Goal: Information Seeking & Learning: Learn about a topic

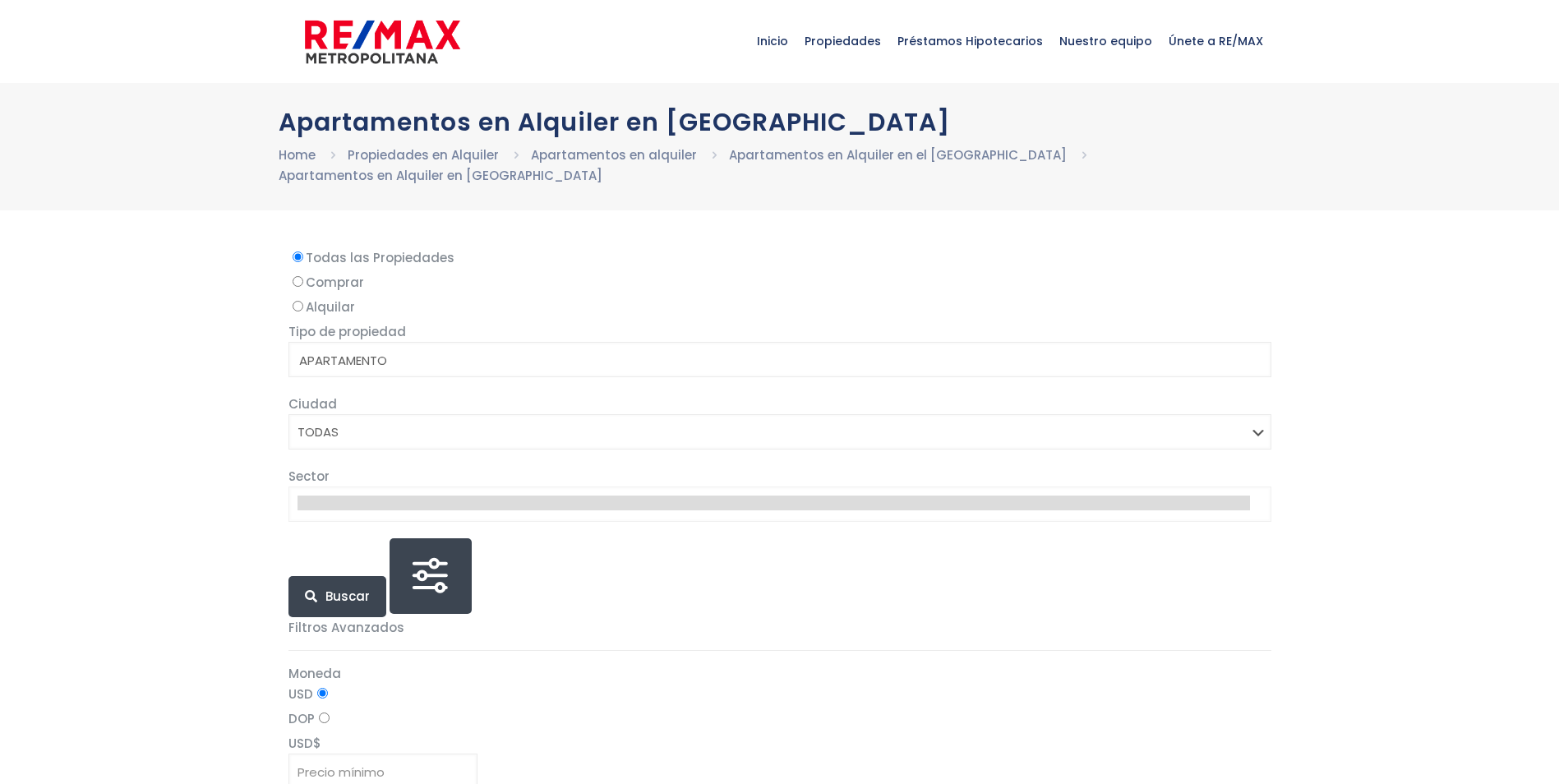
select select
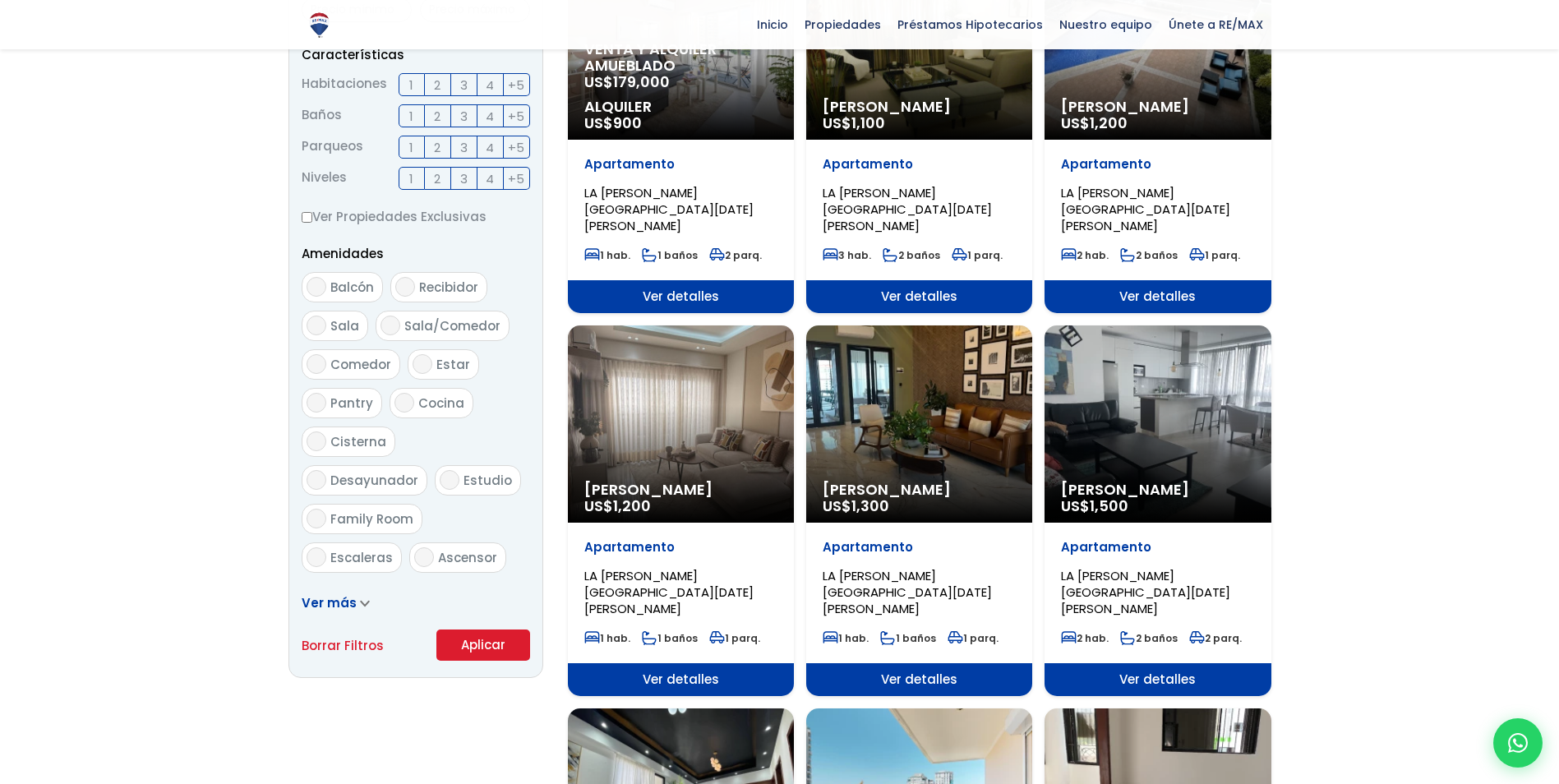
scroll to position [657, 0]
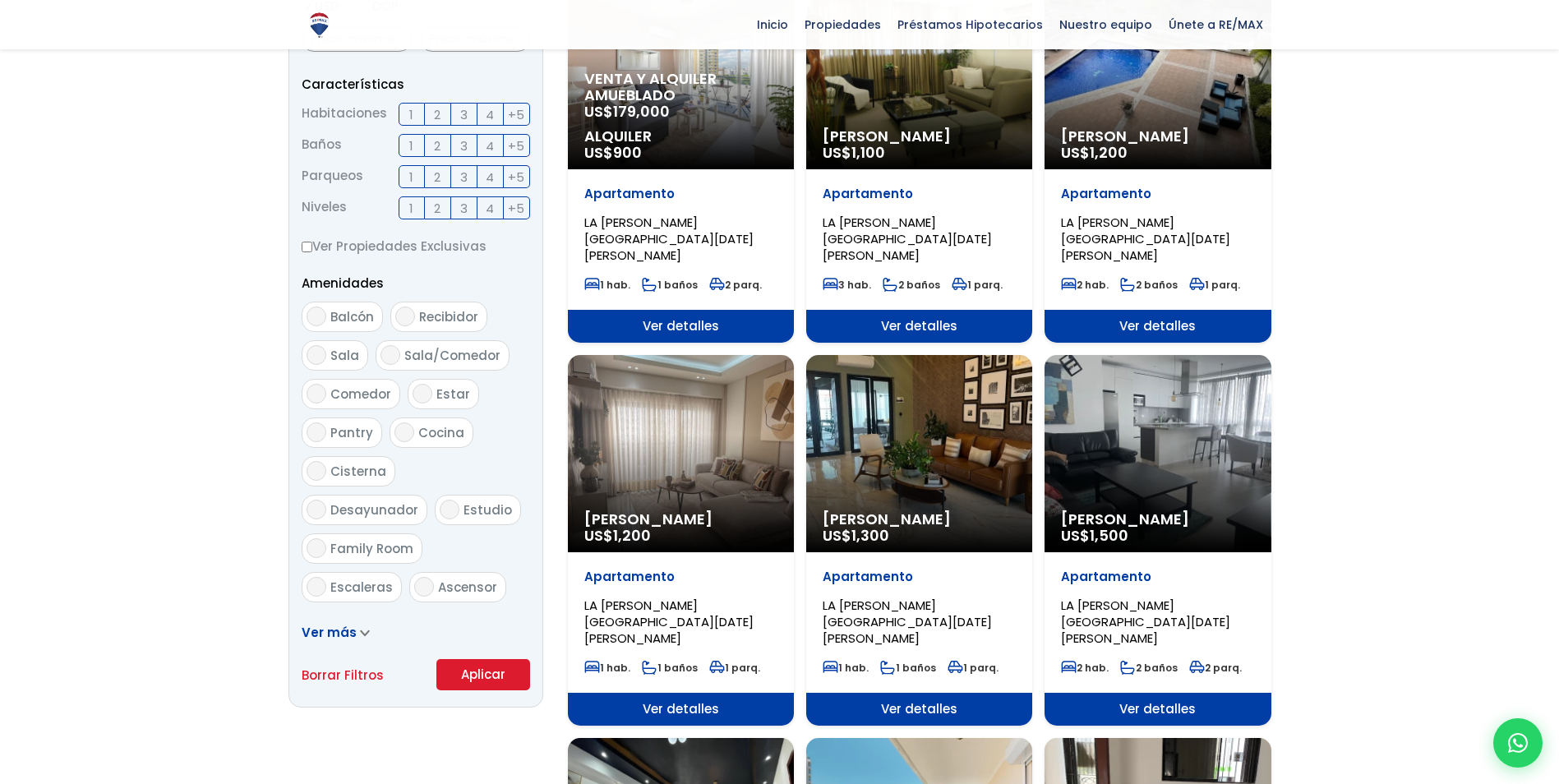
click at [492, 115] on span "4" at bounding box center [489, 115] width 8 height 21
click at [0, 0] on input "4" at bounding box center [0, 0] width 0 height 0
click at [507, 674] on button "Aplicar" at bounding box center [483, 675] width 94 height 31
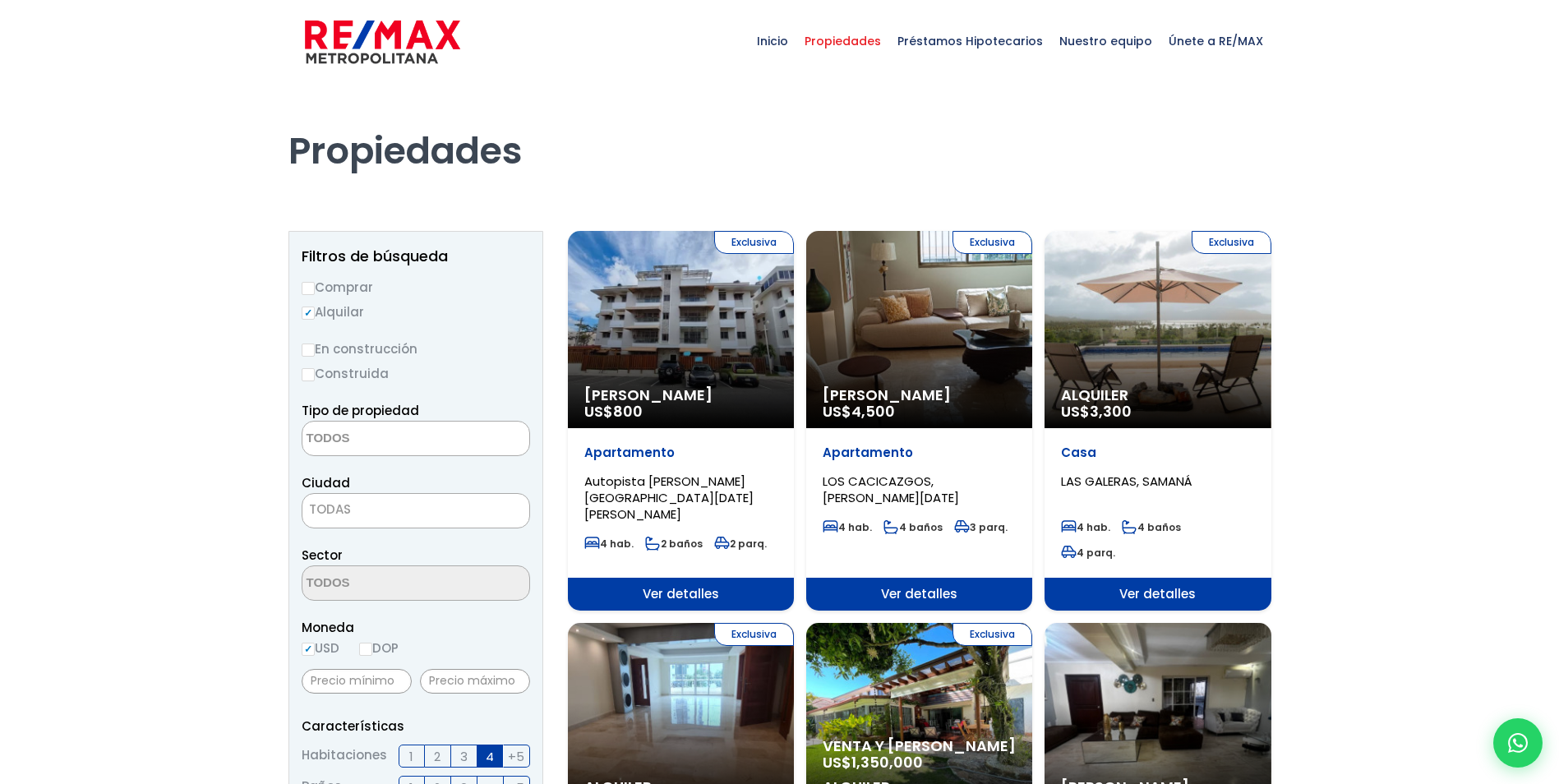
select select
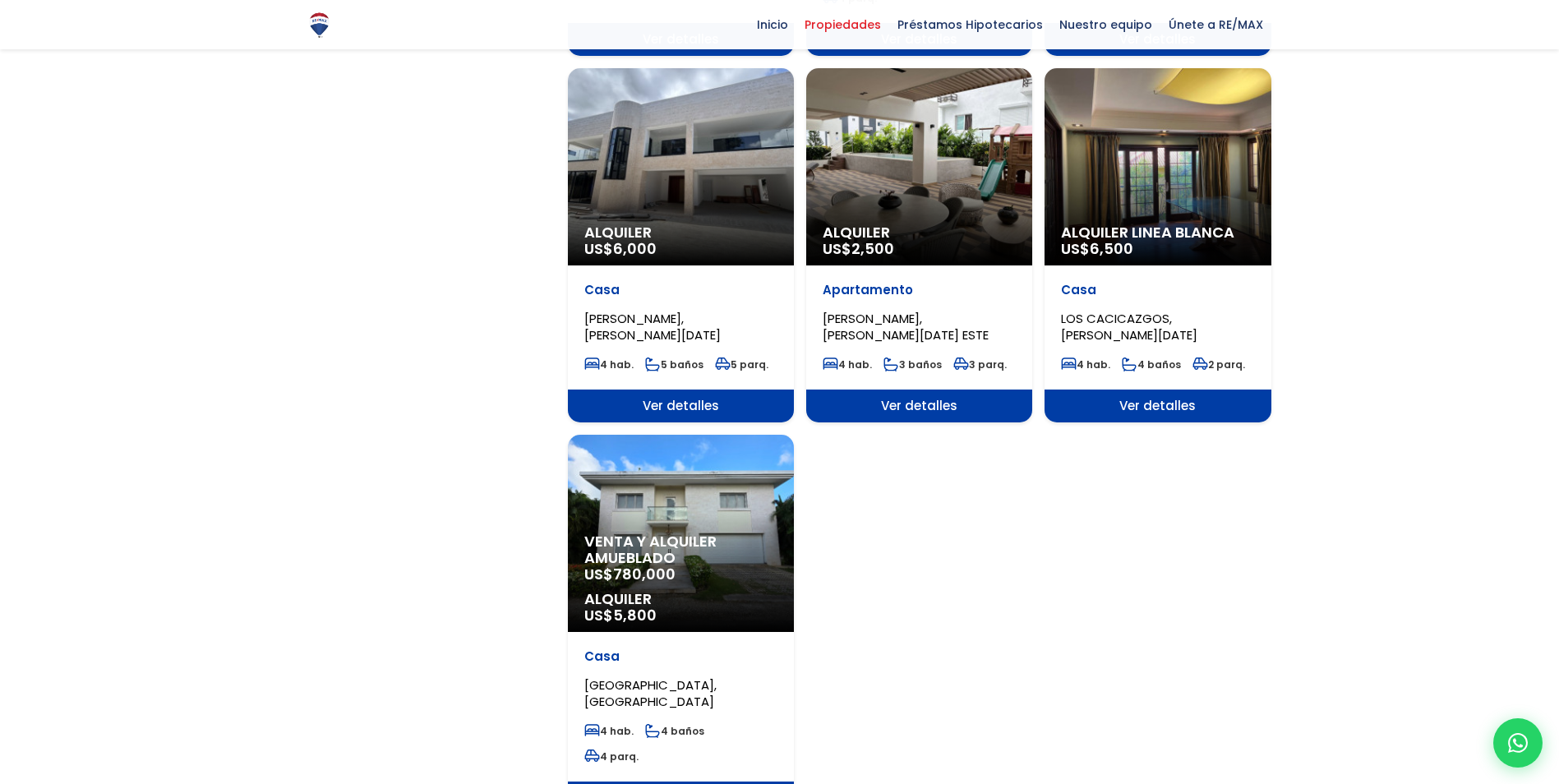
scroll to position [1725, 0]
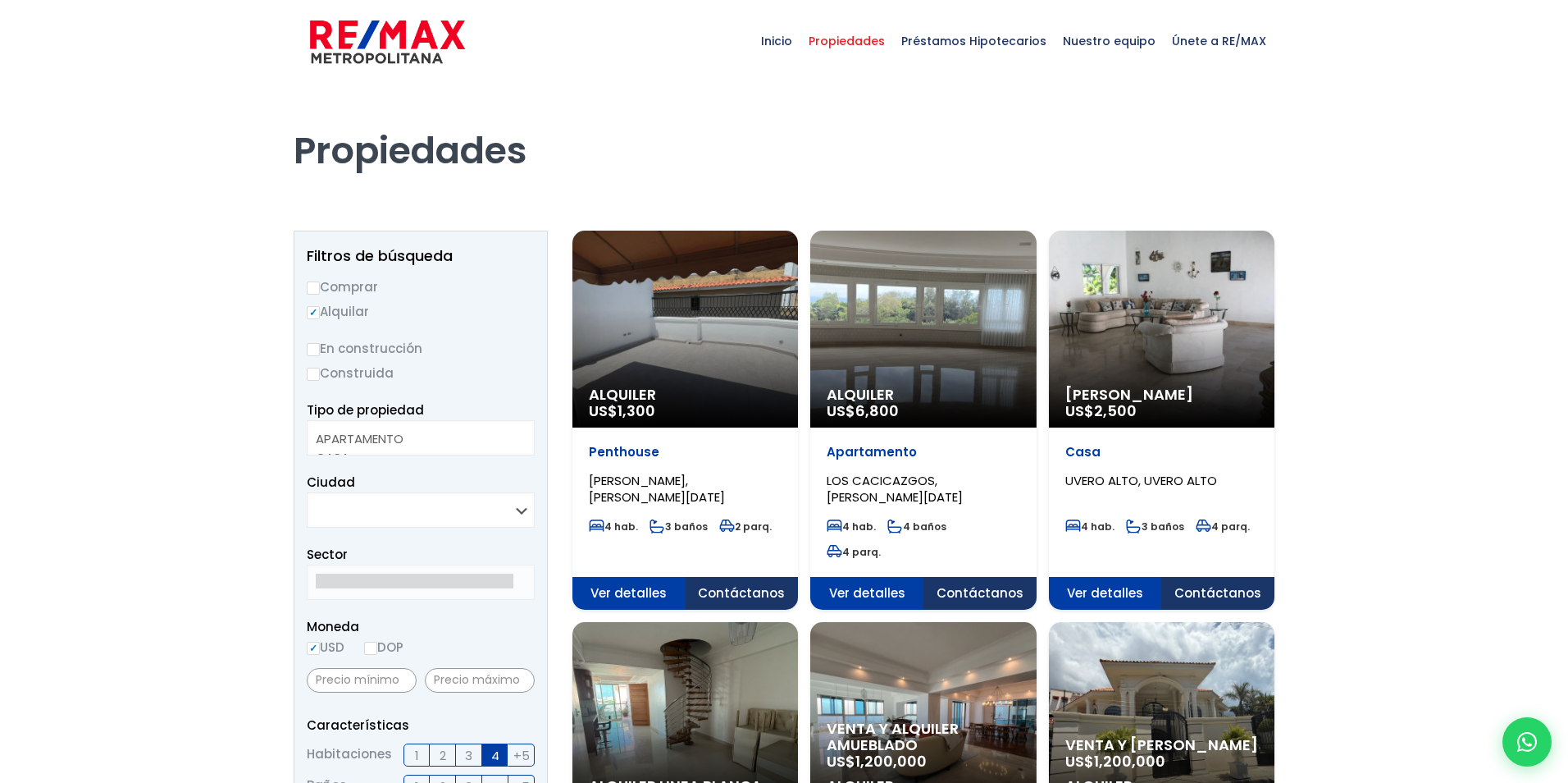
select select
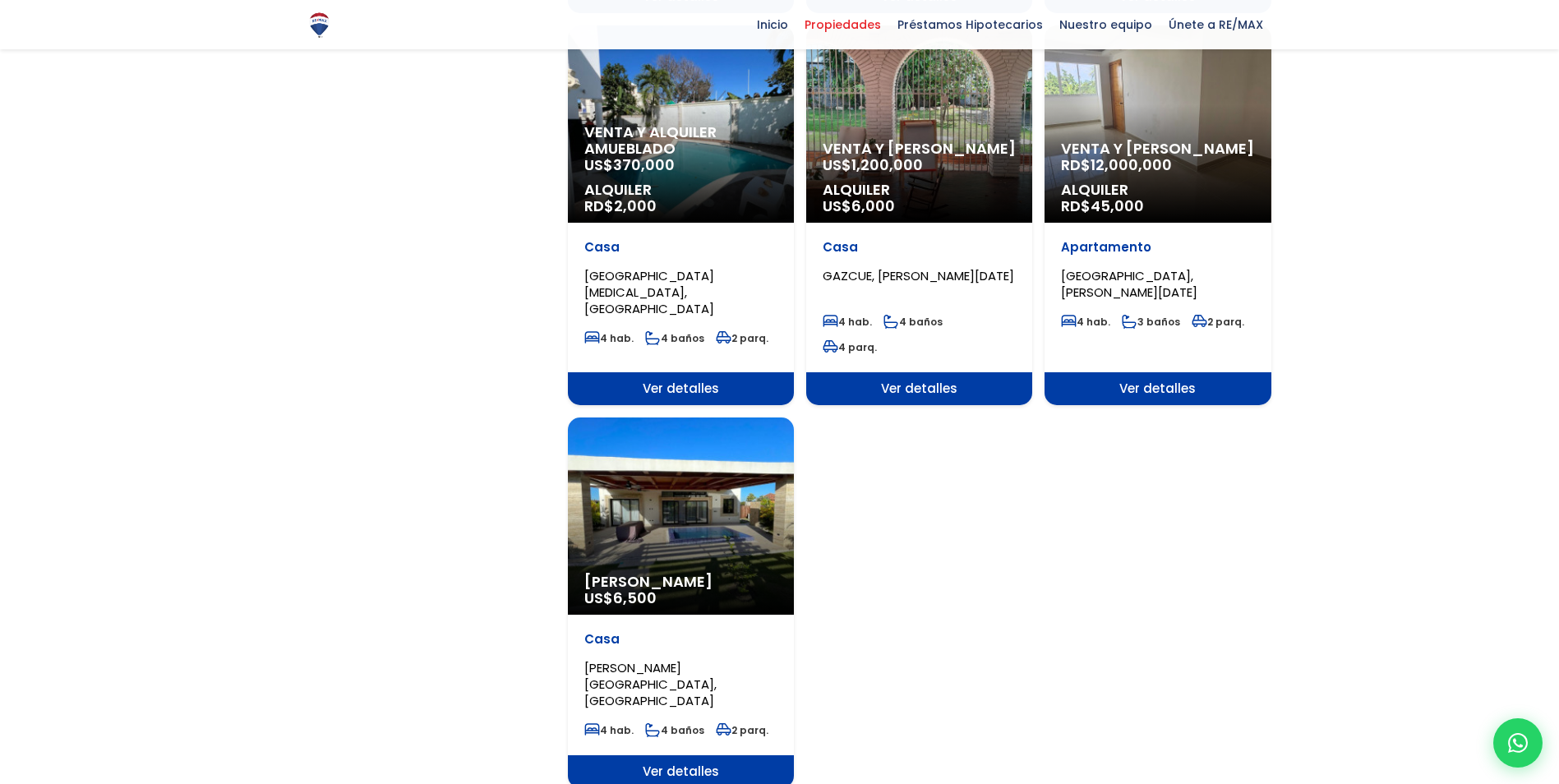
scroll to position [1972, 0]
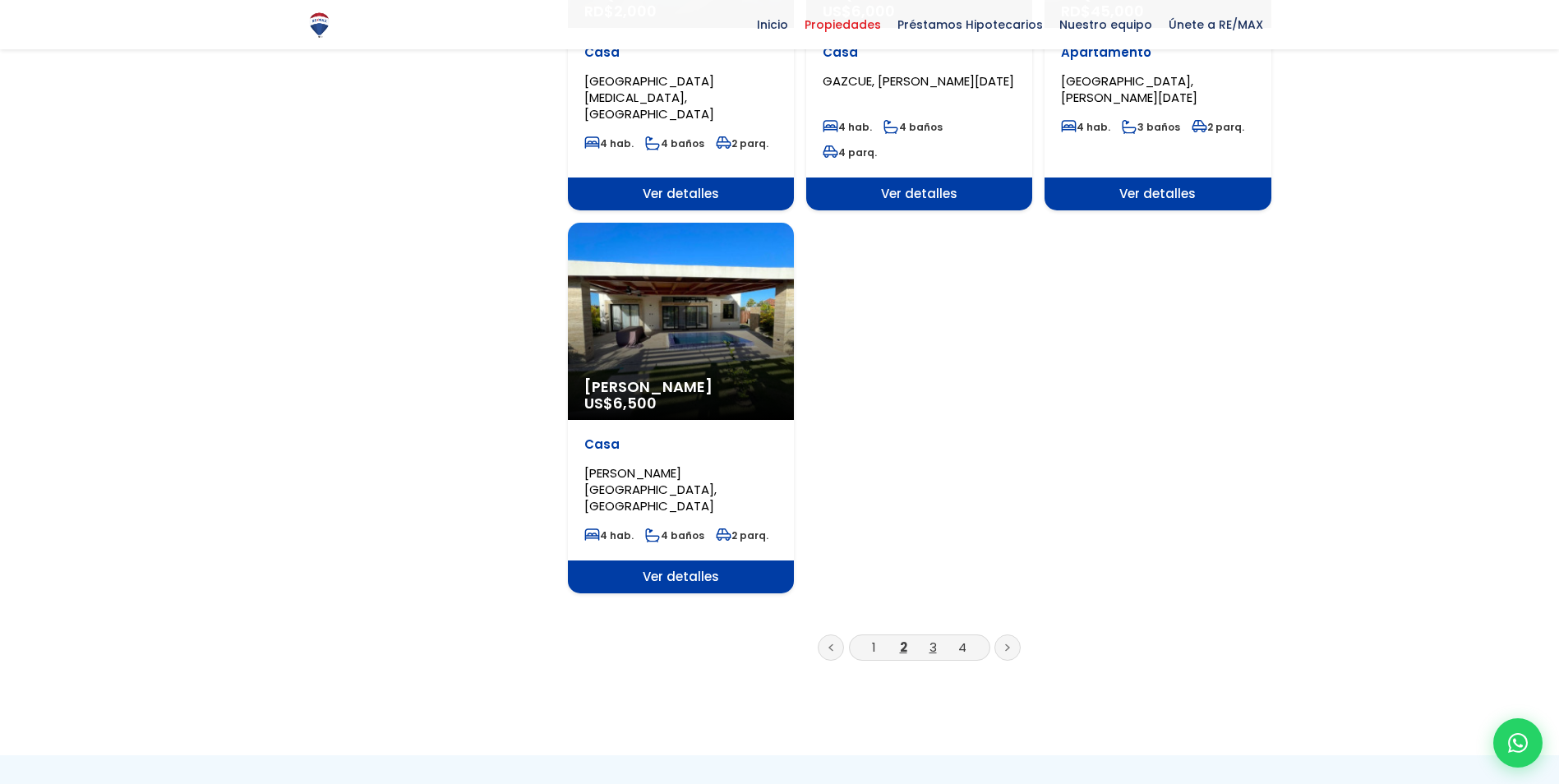
click at [935, 638] on link "3" at bounding box center [933, 647] width 8 height 17
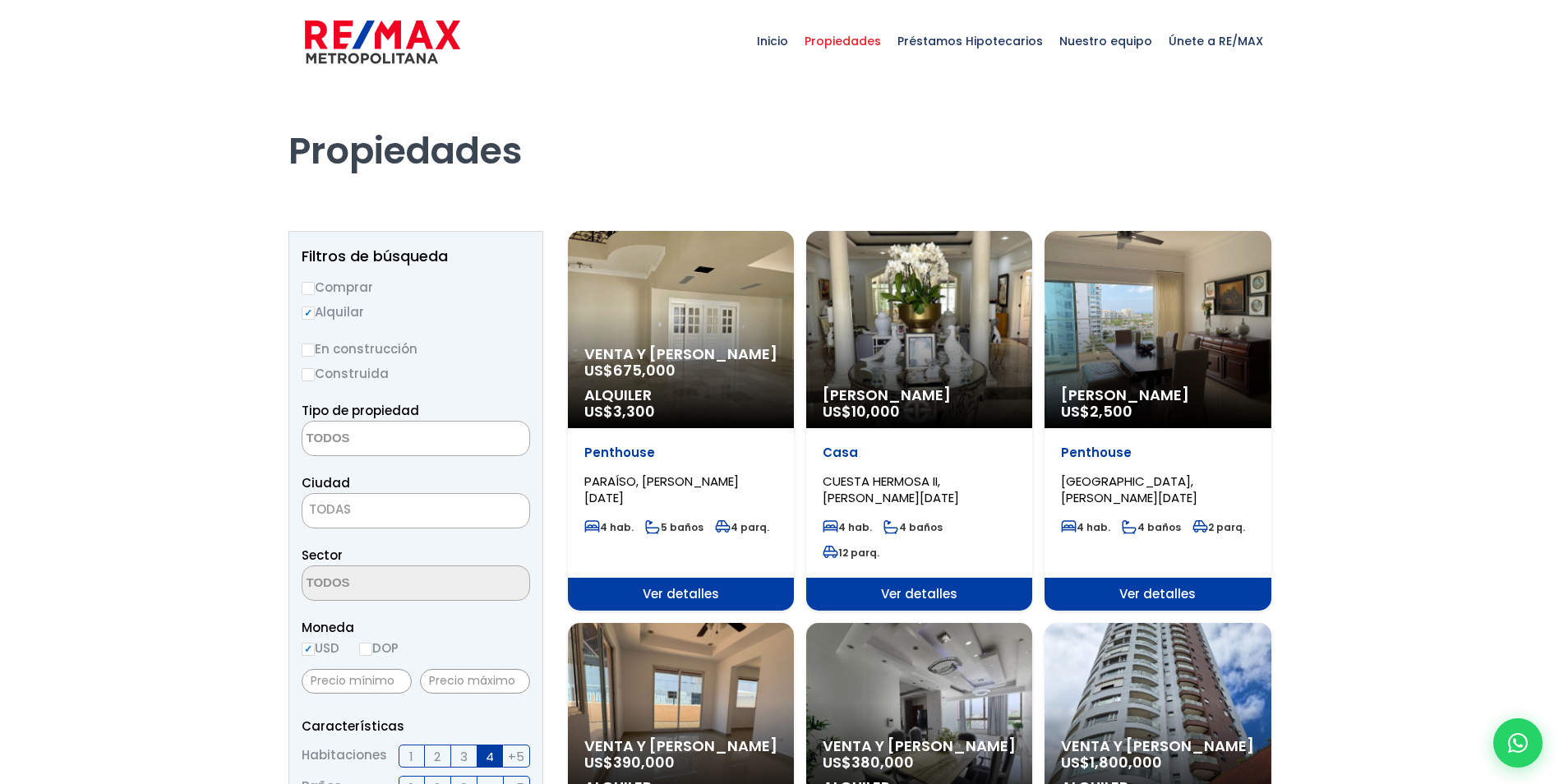
select select
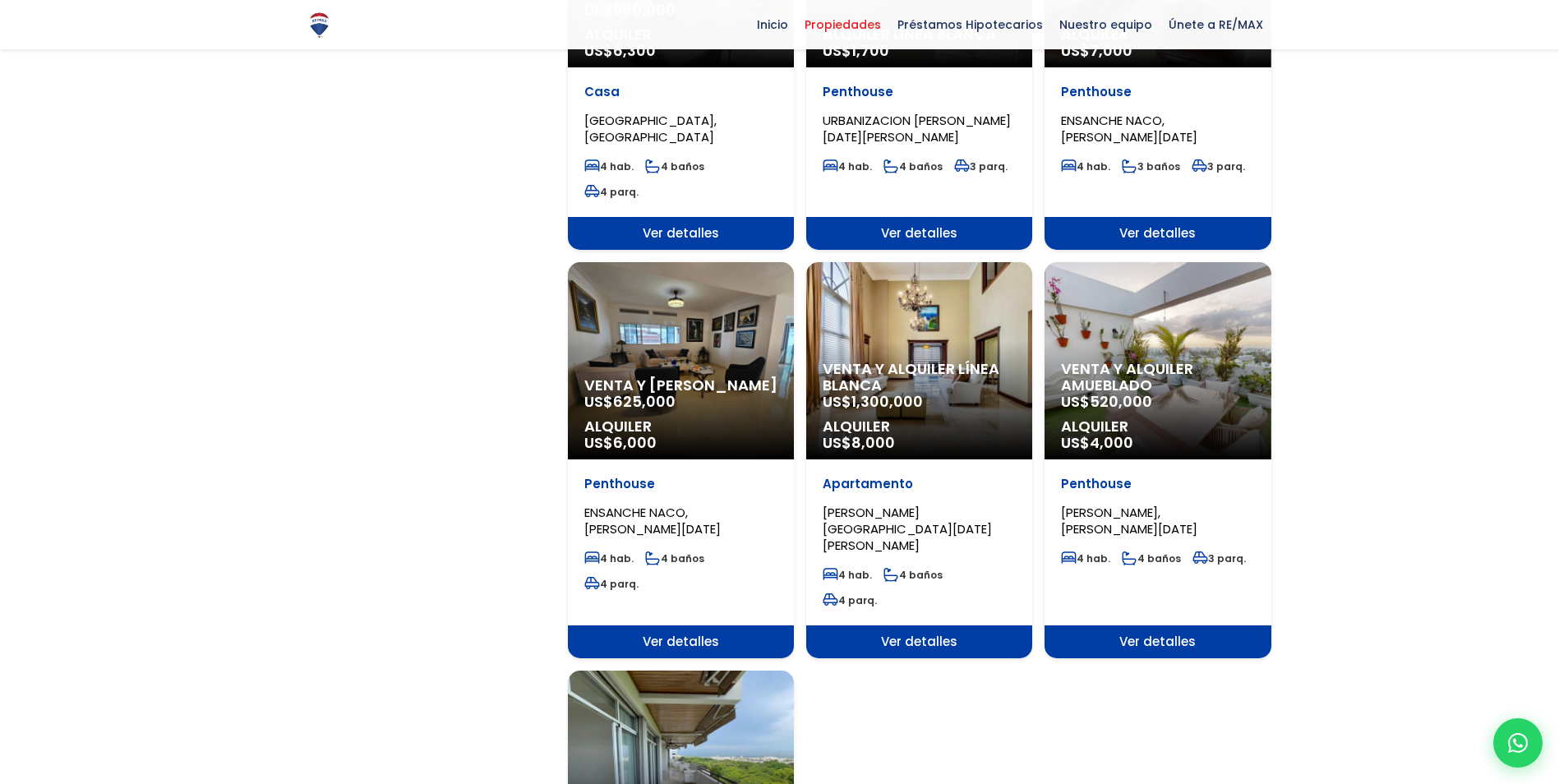
scroll to position [1397, 0]
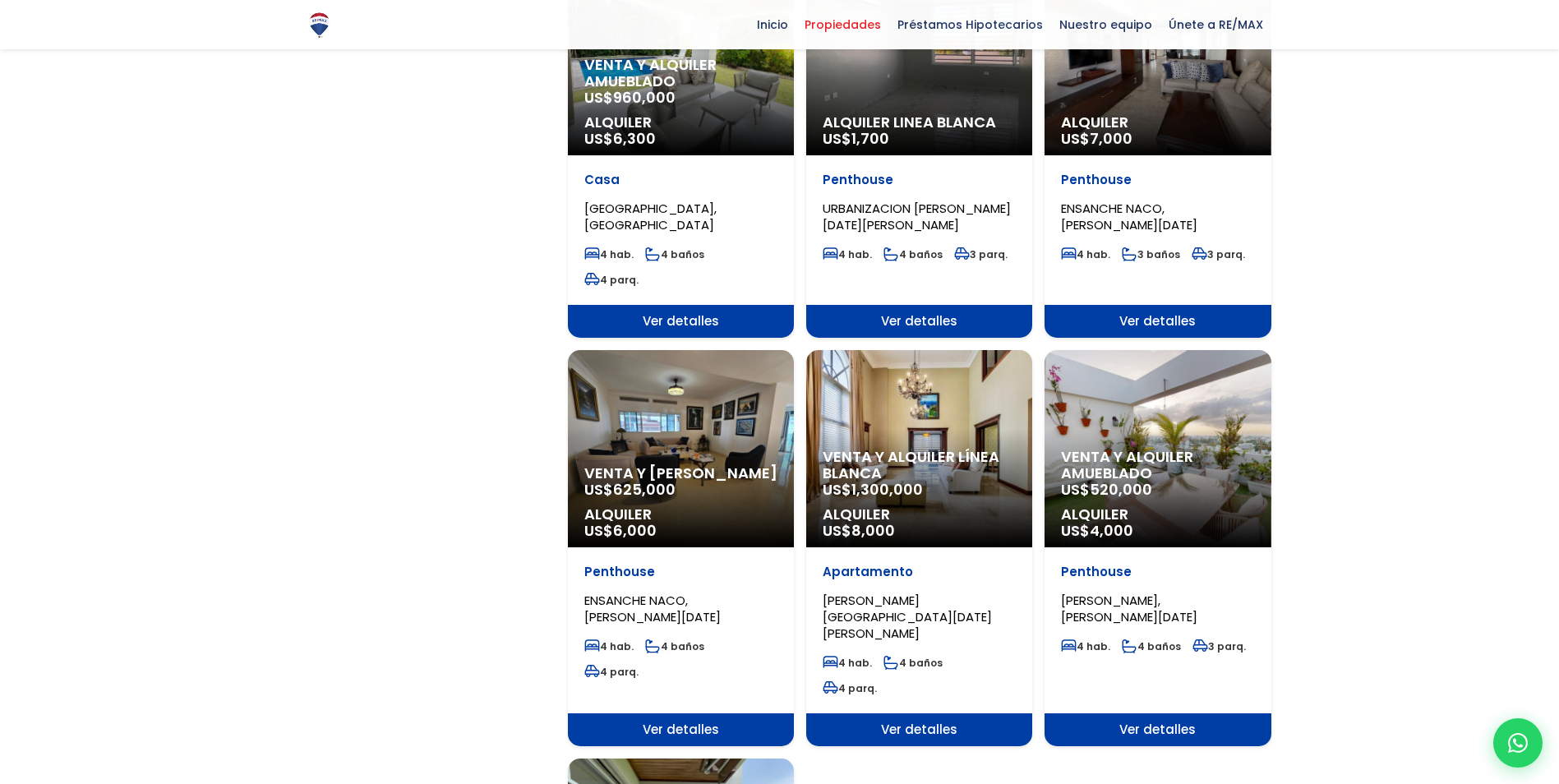
click at [881, 383] on div "Venta y alquiler línea blanca US$ 1,300,000 Alquiler US$ 8,000" at bounding box center [919, 448] width 226 height 197
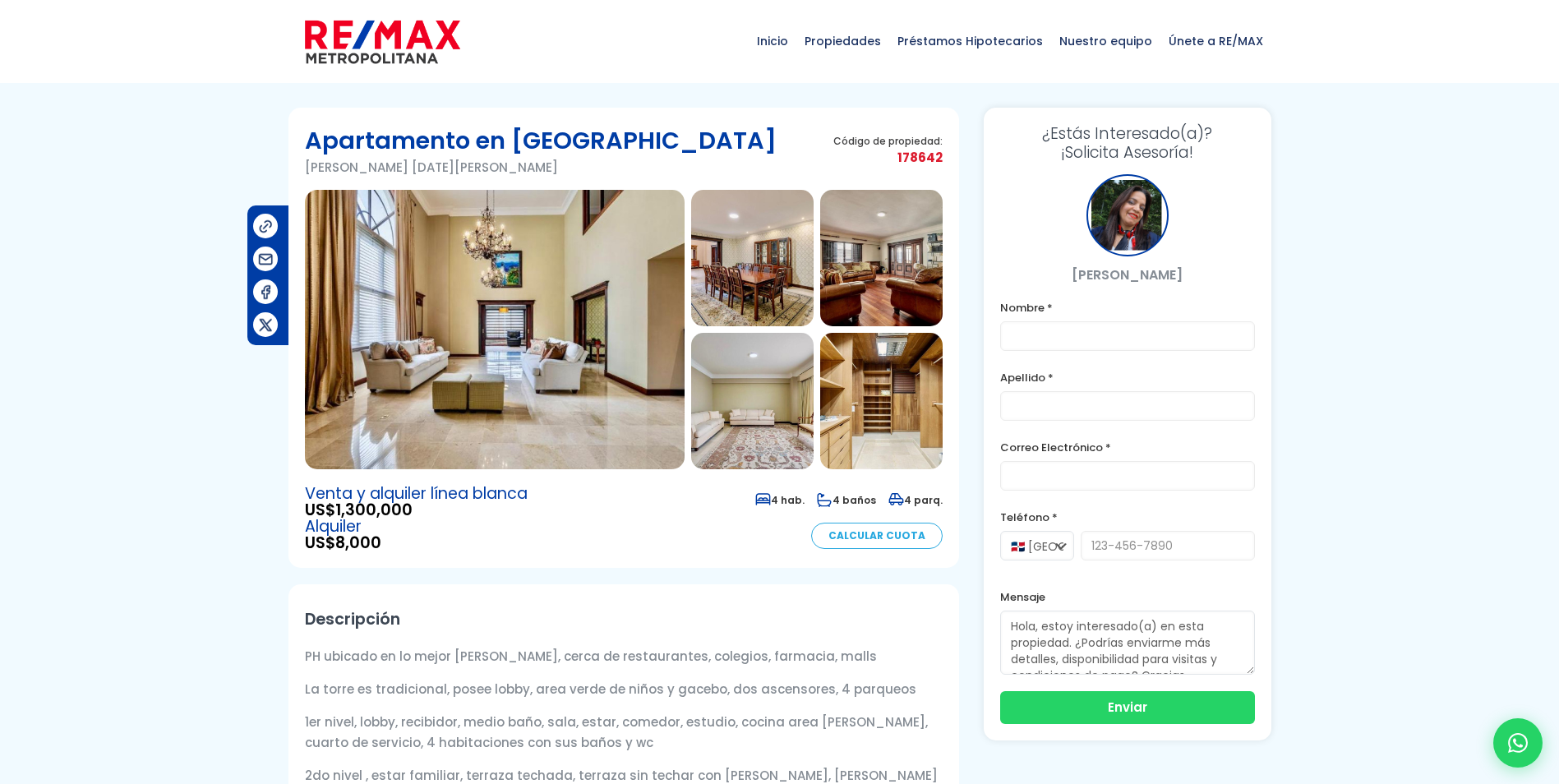
click at [503, 389] on img at bounding box center [494, 330] width 380 height 280
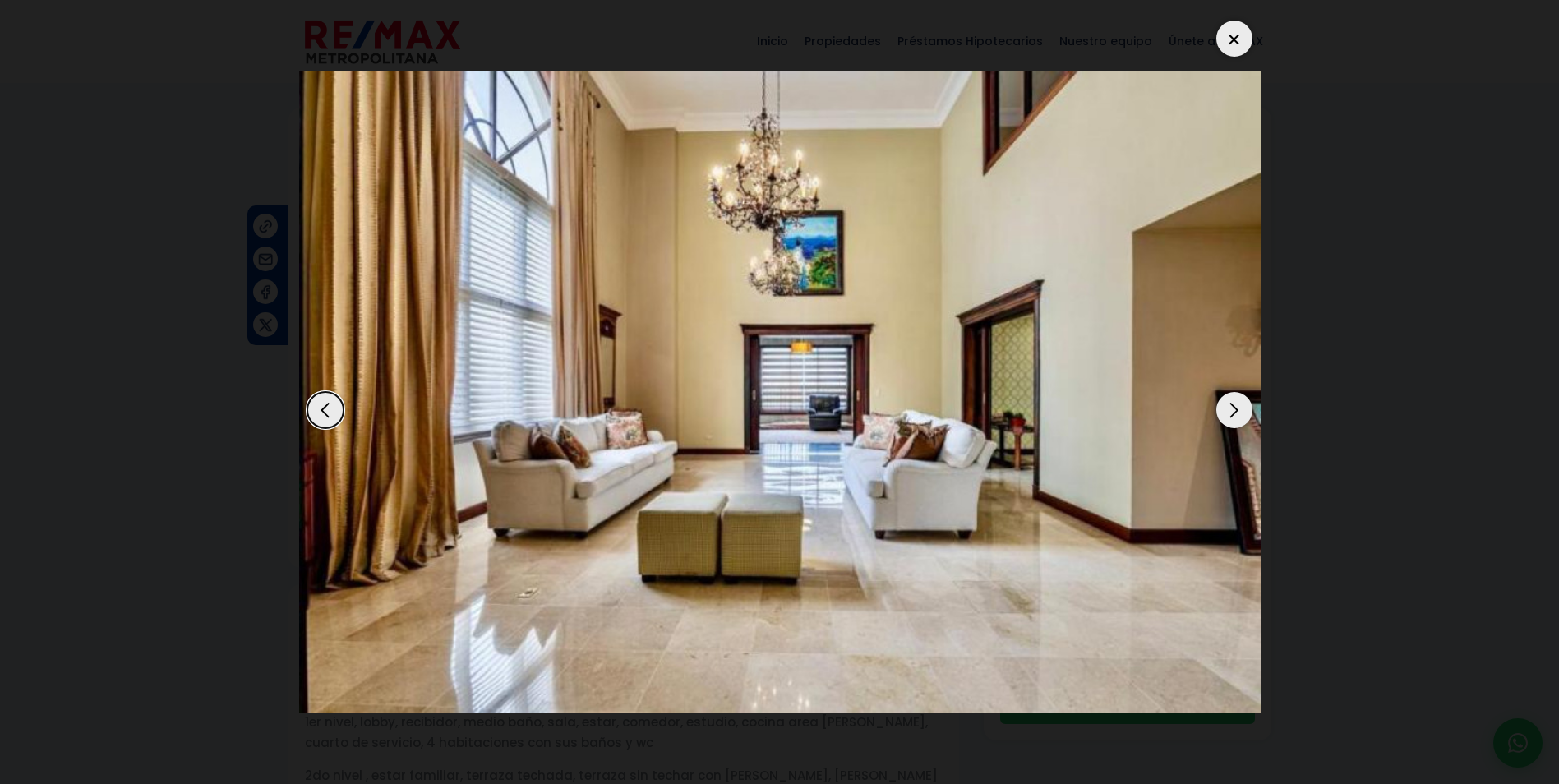
click at [1225, 407] on div "Next slide" at bounding box center [1235, 410] width 36 height 36
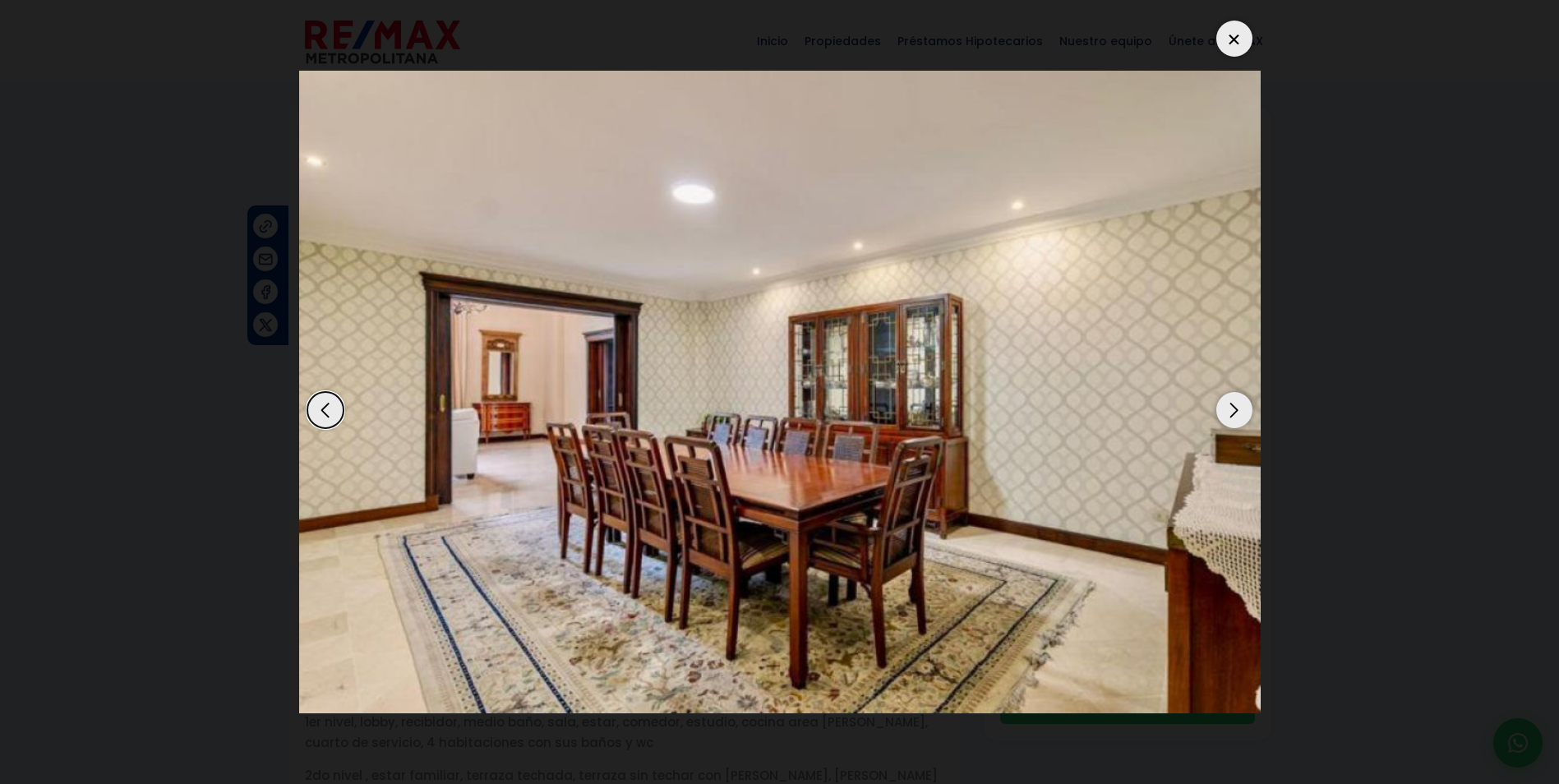
click at [1225, 407] on div "Next slide" at bounding box center [1235, 410] width 36 height 36
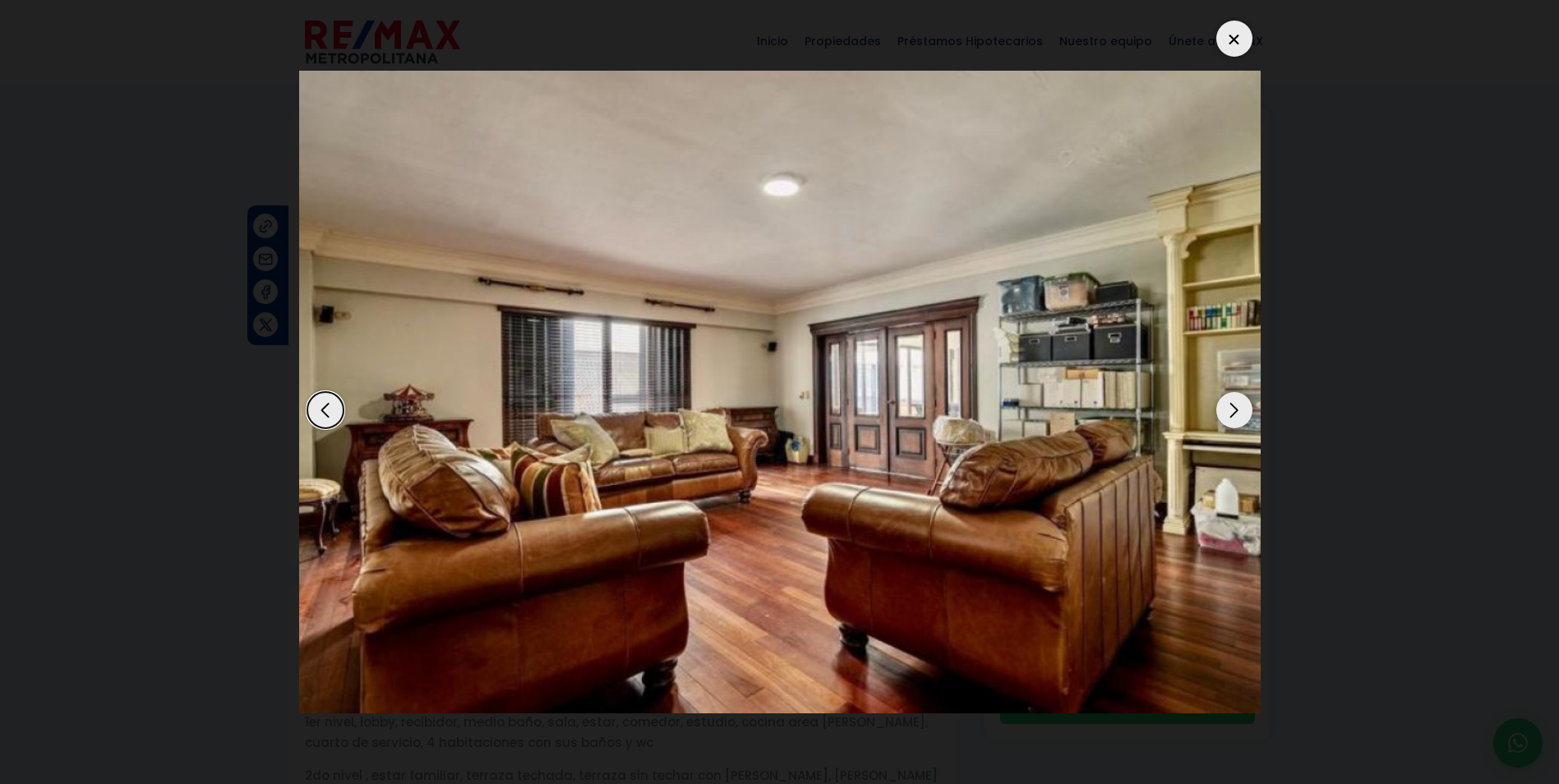
click at [1225, 407] on div "Next slide" at bounding box center [1235, 410] width 36 height 36
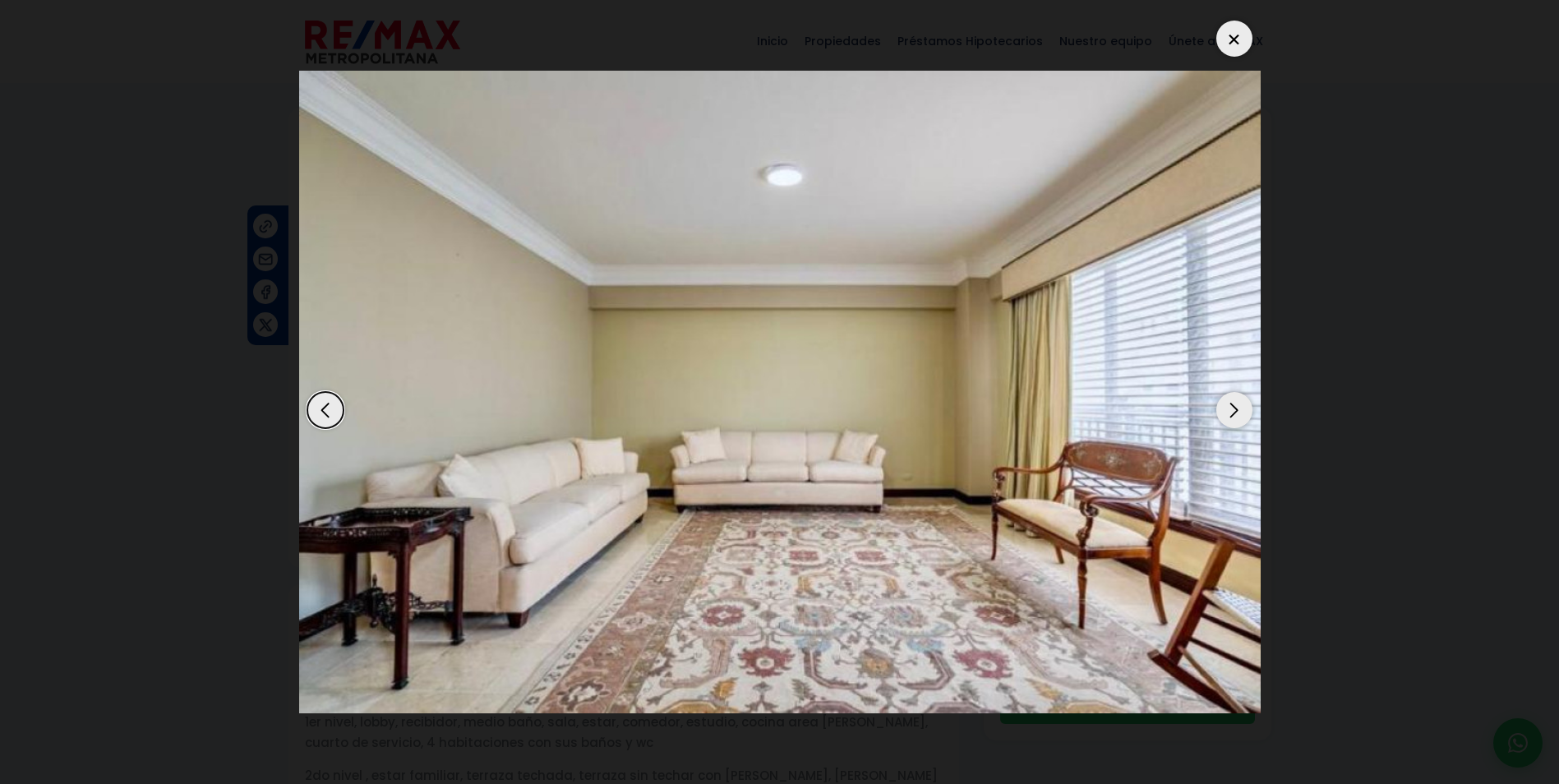
click at [1225, 407] on div "Next slide" at bounding box center [1235, 410] width 36 height 36
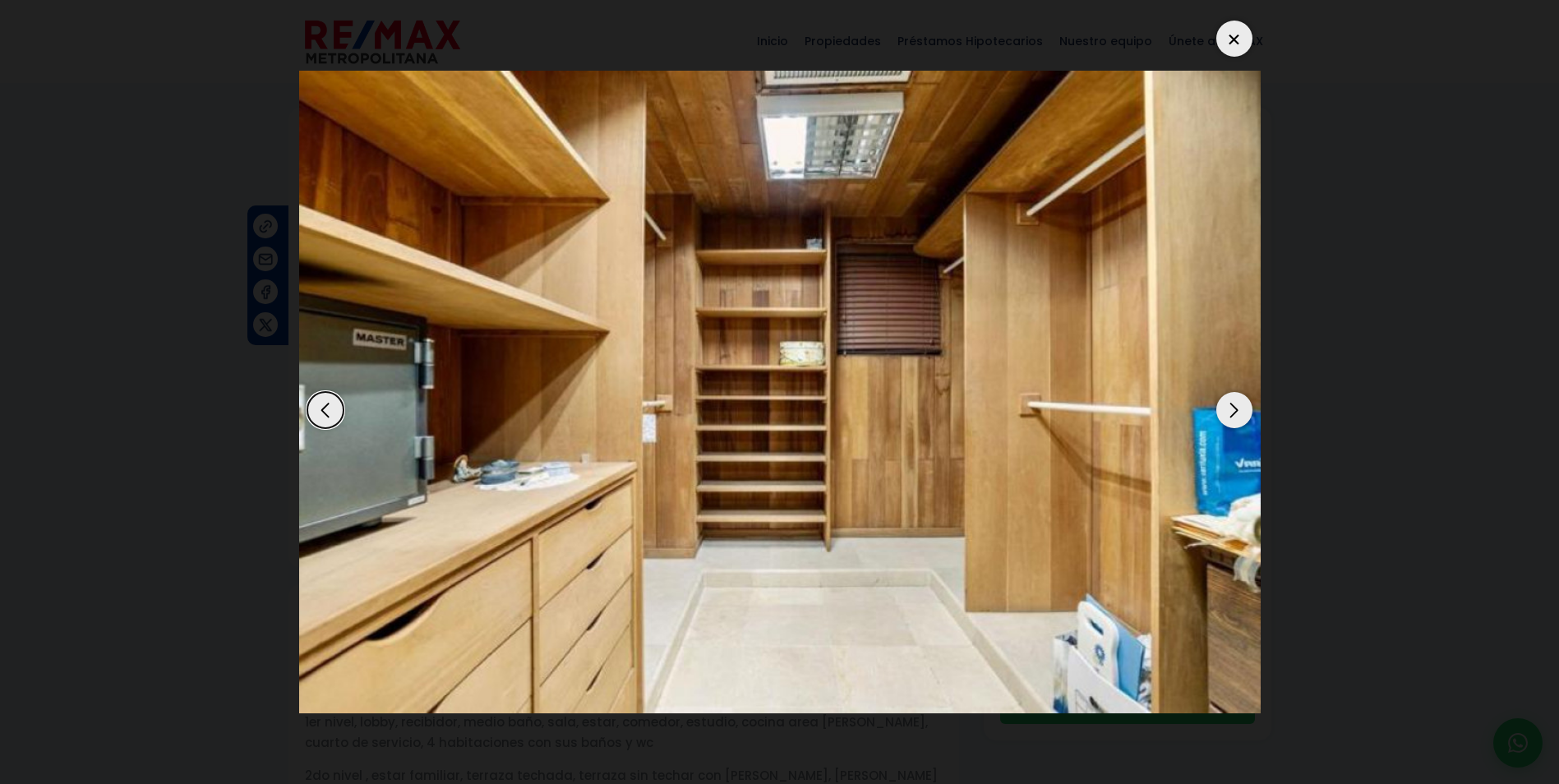
click at [1225, 407] on div "Next slide" at bounding box center [1235, 410] width 36 height 36
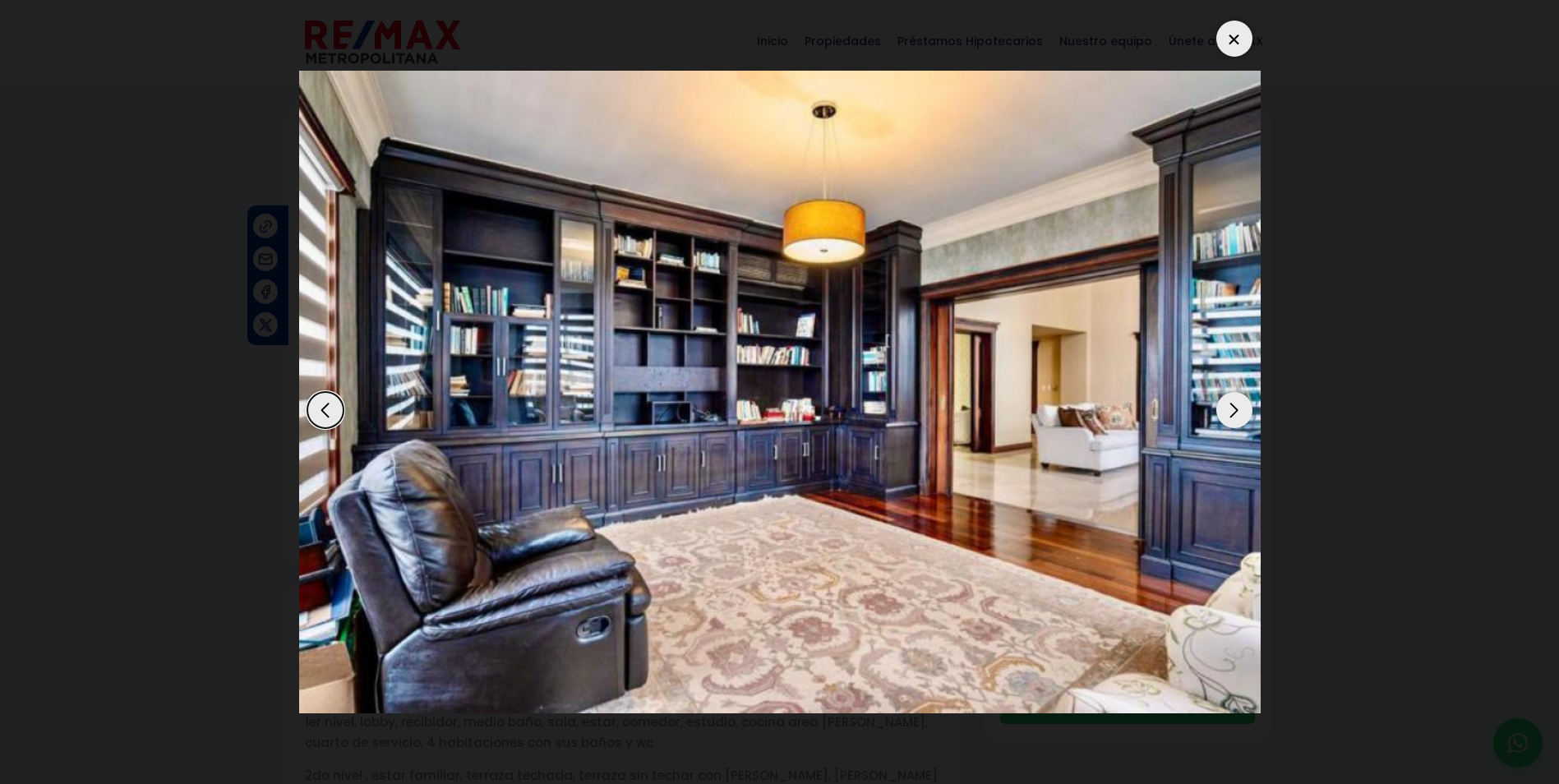
click at [1225, 407] on div "Next slide" at bounding box center [1235, 410] width 36 height 36
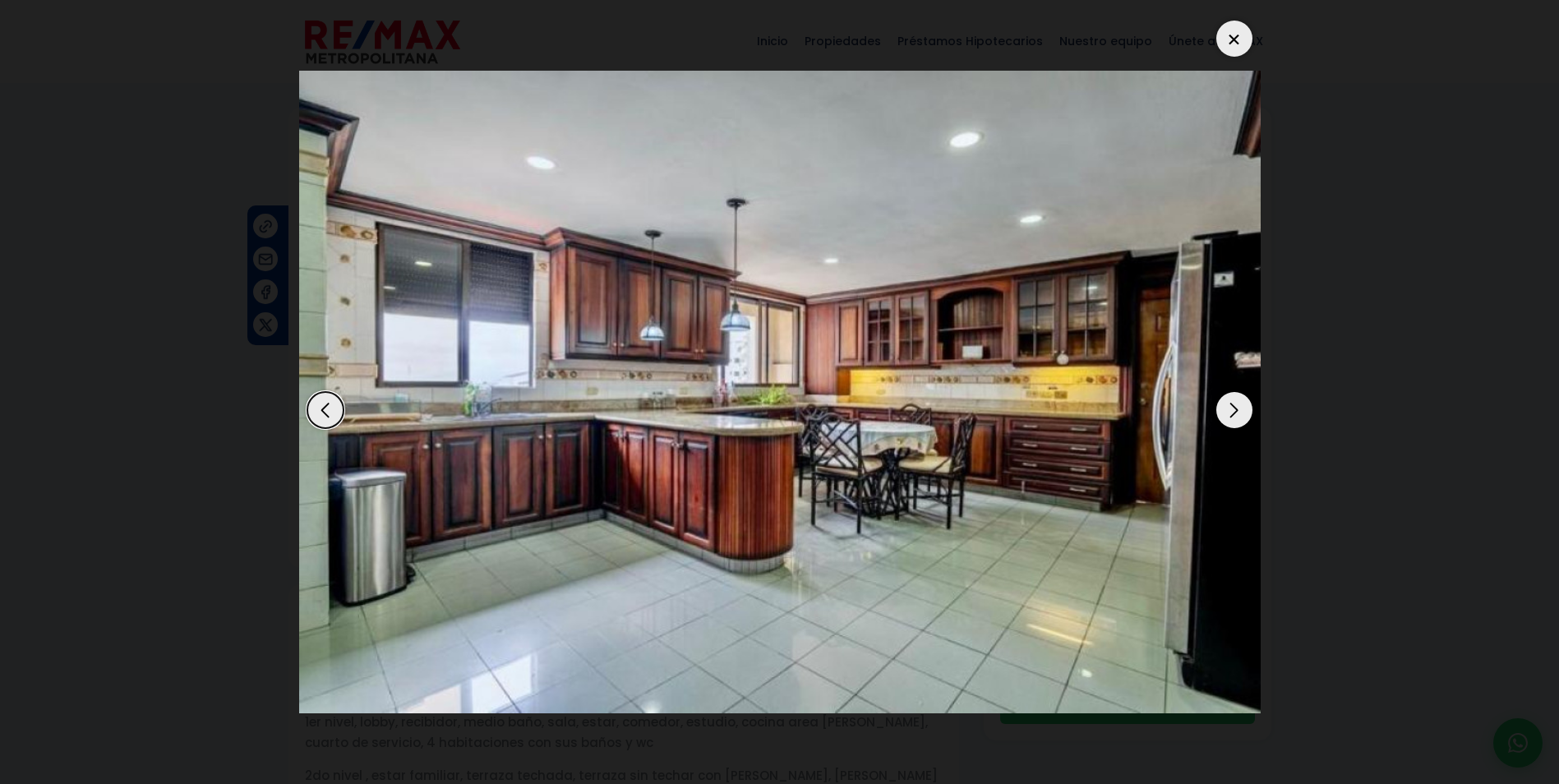
click at [1225, 407] on div "Next slide" at bounding box center [1235, 410] width 36 height 36
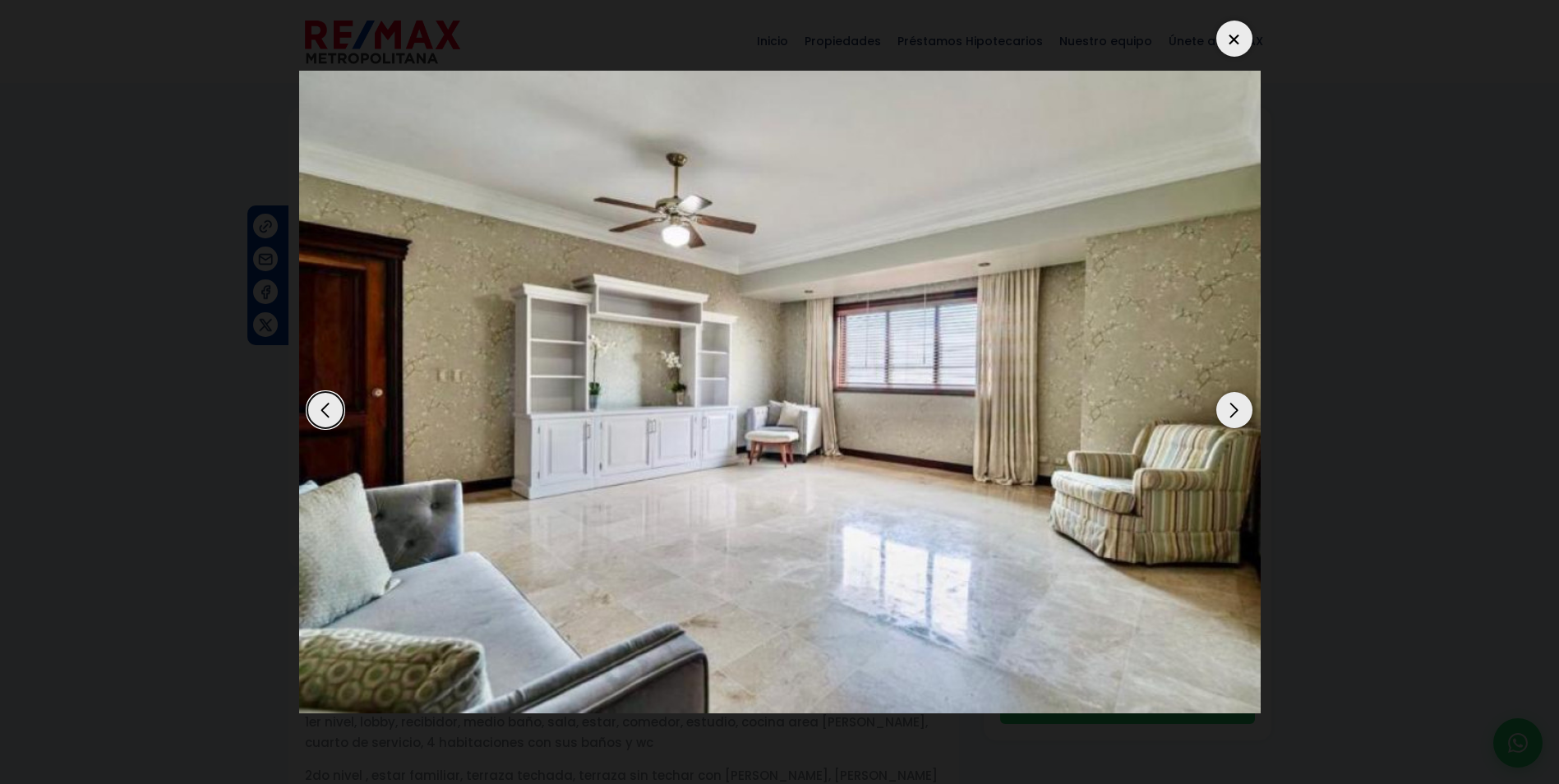
click at [1225, 407] on div "Next slide" at bounding box center [1235, 410] width 36 height 36
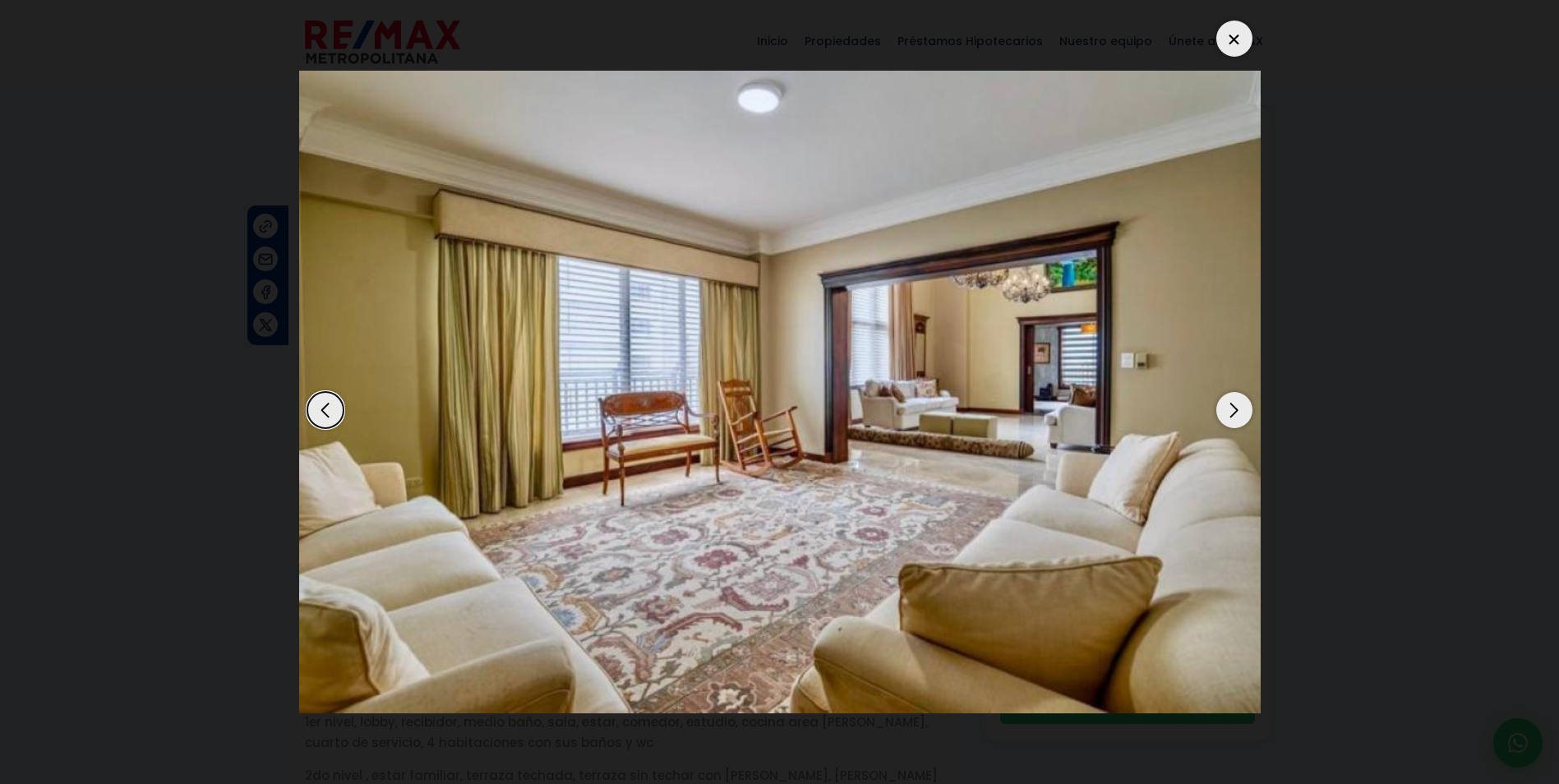
click at [1225, 407] on div "Next slide" at bounding box center [1235, 410] width 36 height 36
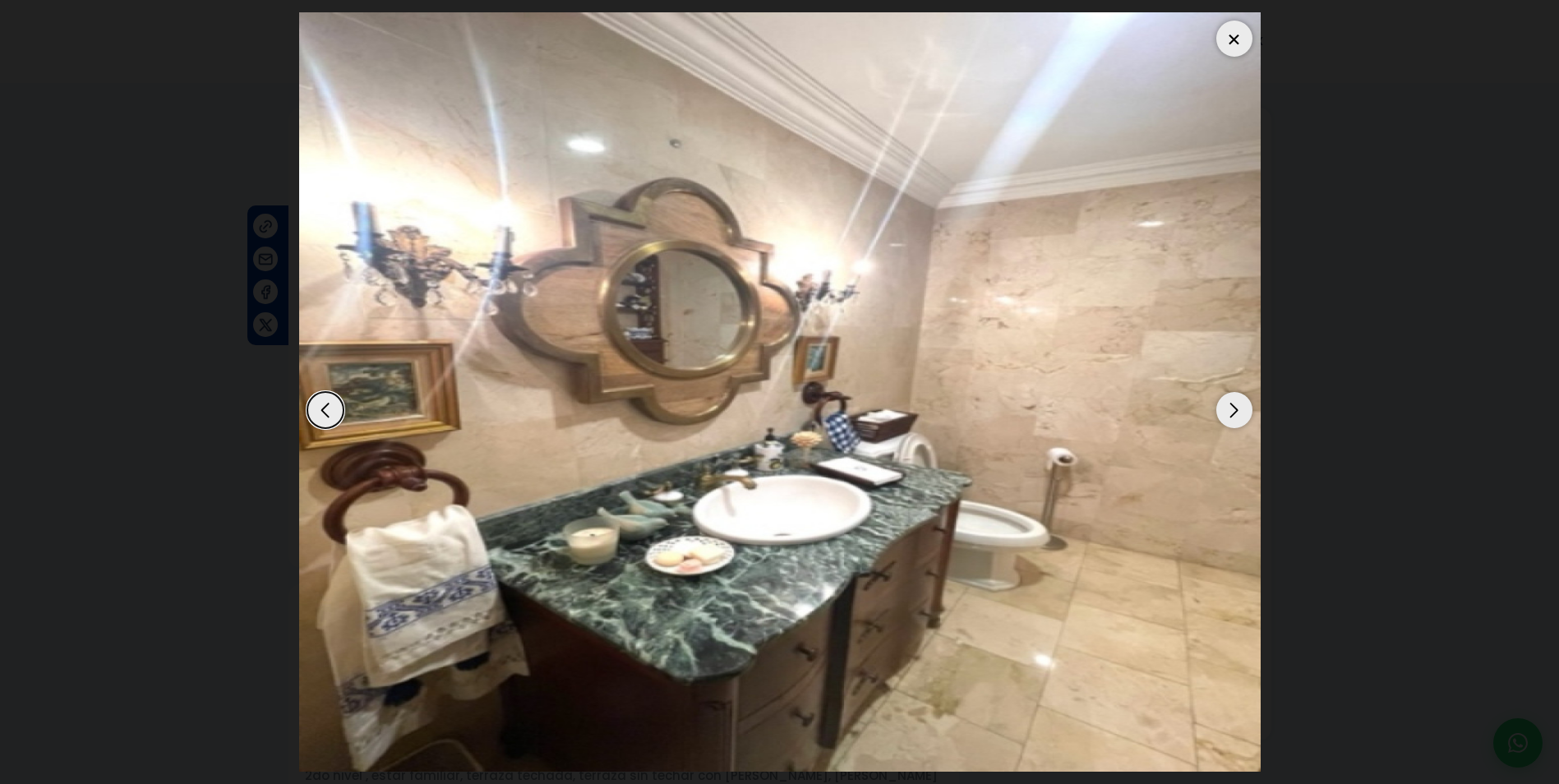
click at [1225, 407] on div "Next slide" at bounding box center [1235, 410] width 36 height 36
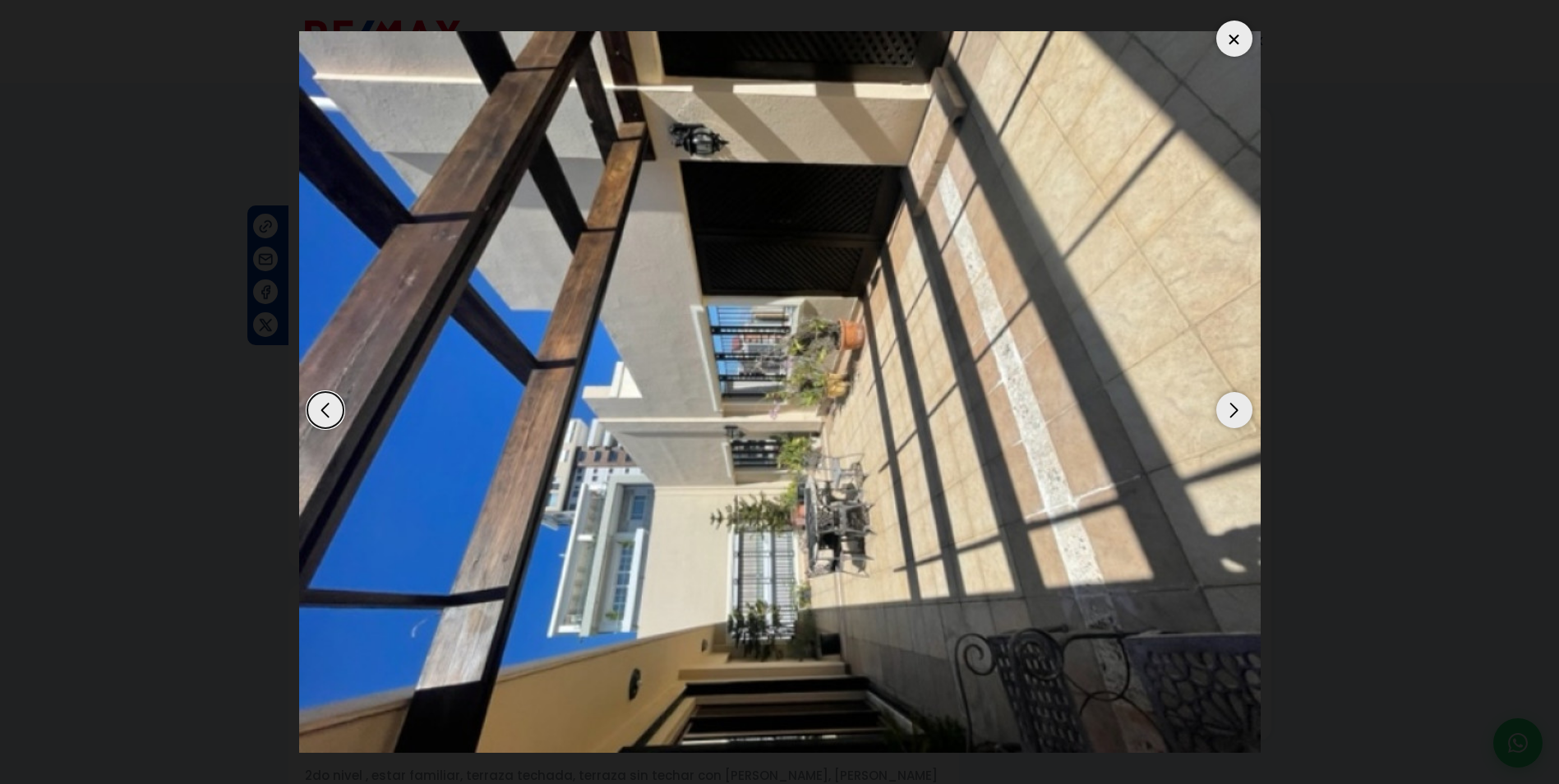
click at [1225, 407] on div "Next slide" at bounding box center [1235, 410] width 36 height 36
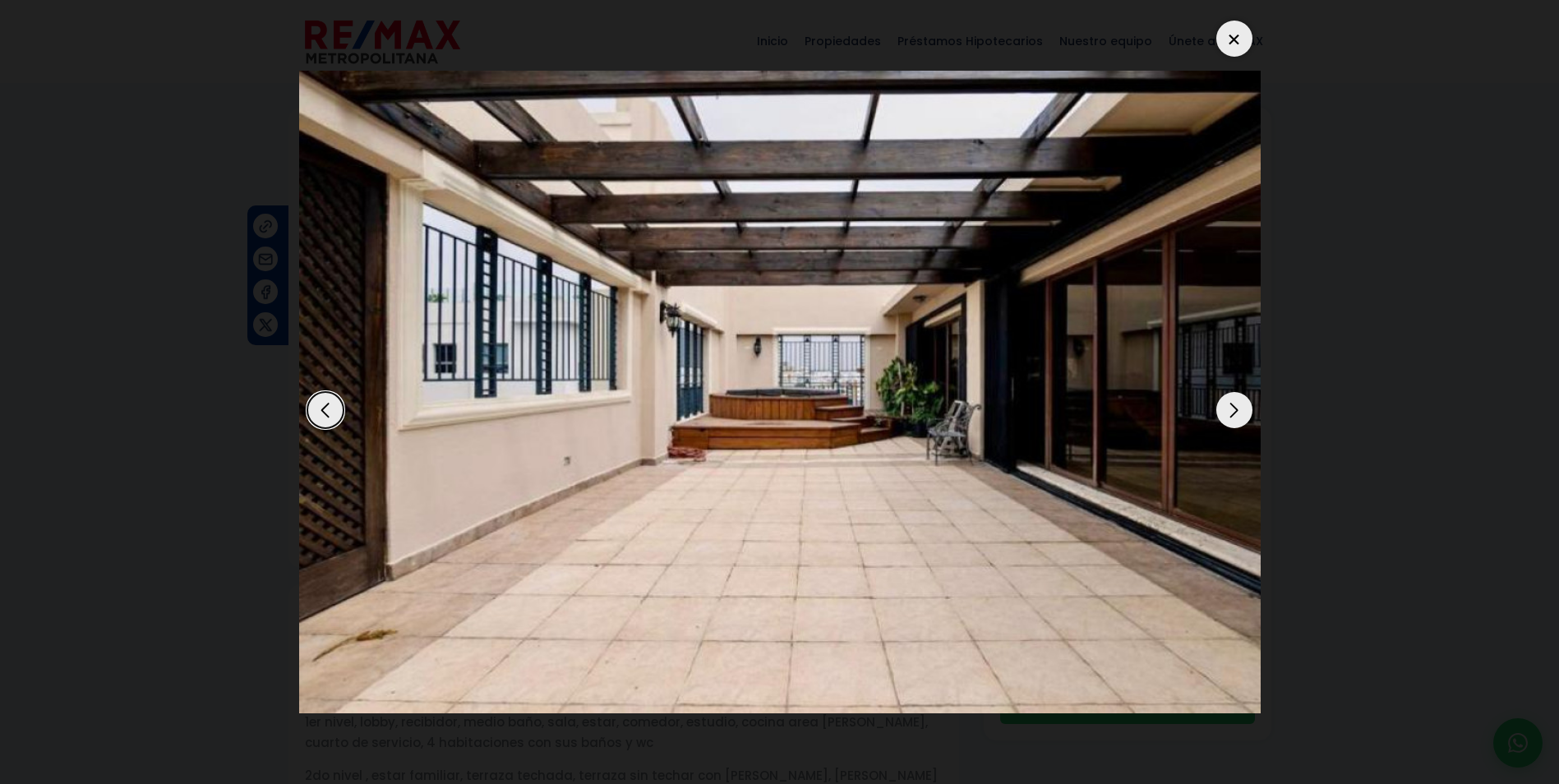
click at [1225, 407] on div "Next slide" at bounding box center [1235, 410] width 36 height 36
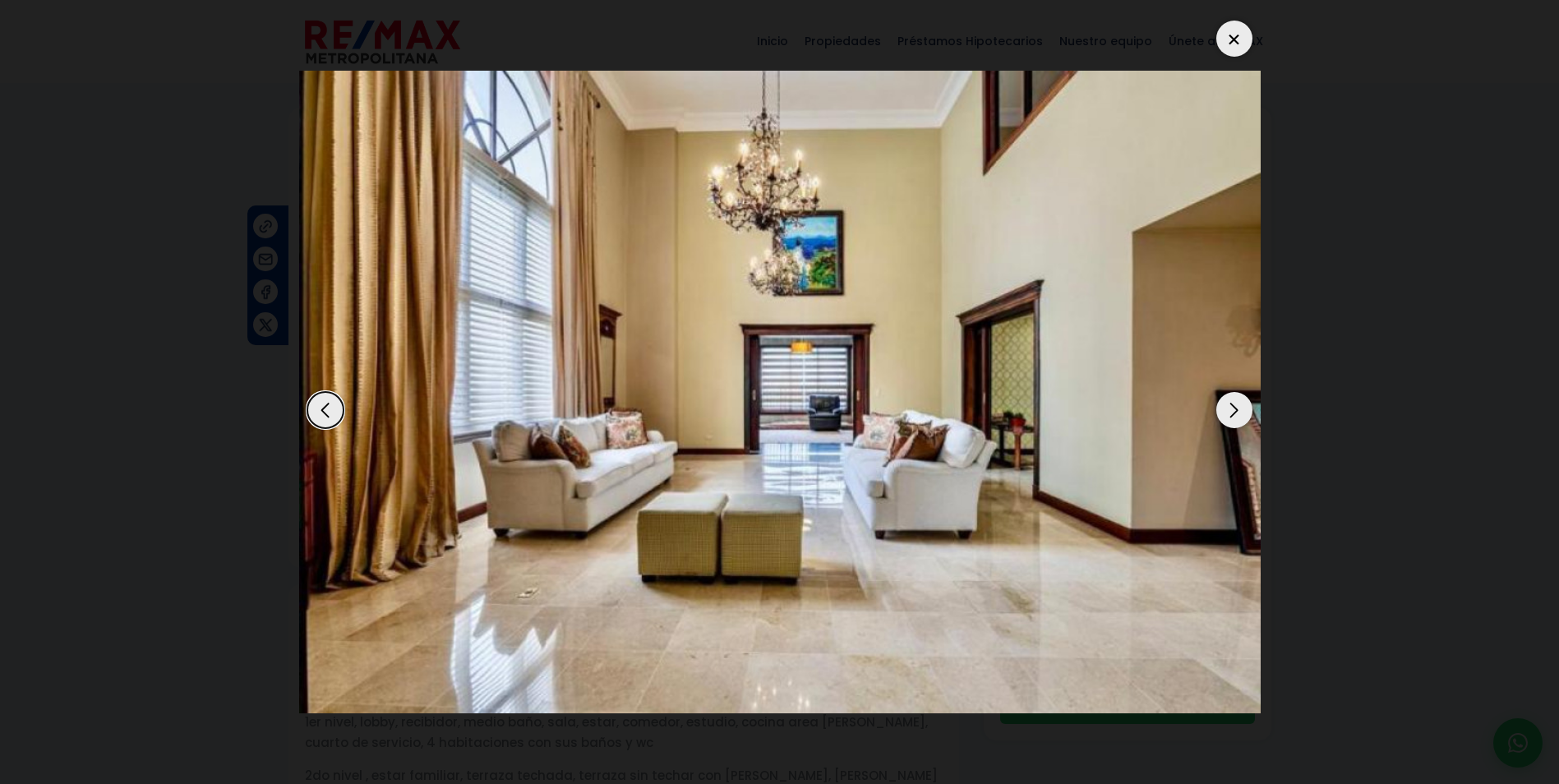
click at [1225, 407] on div "Next slide" at bounding box center [1235, 410] width 36 height 36
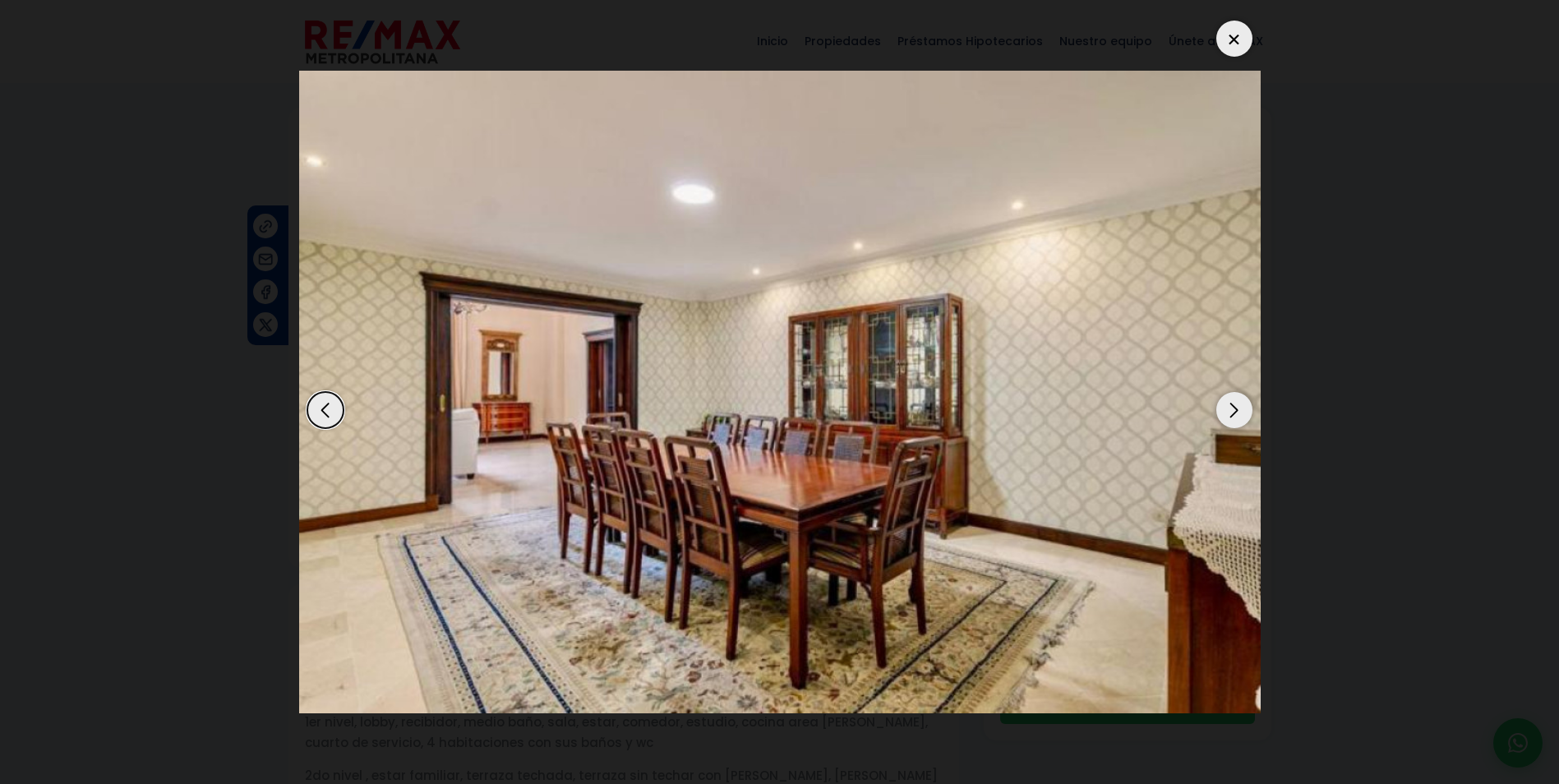
click at [1225, 407] on div "Next slide" at bounding box center [1235, 410] width 36 height 36
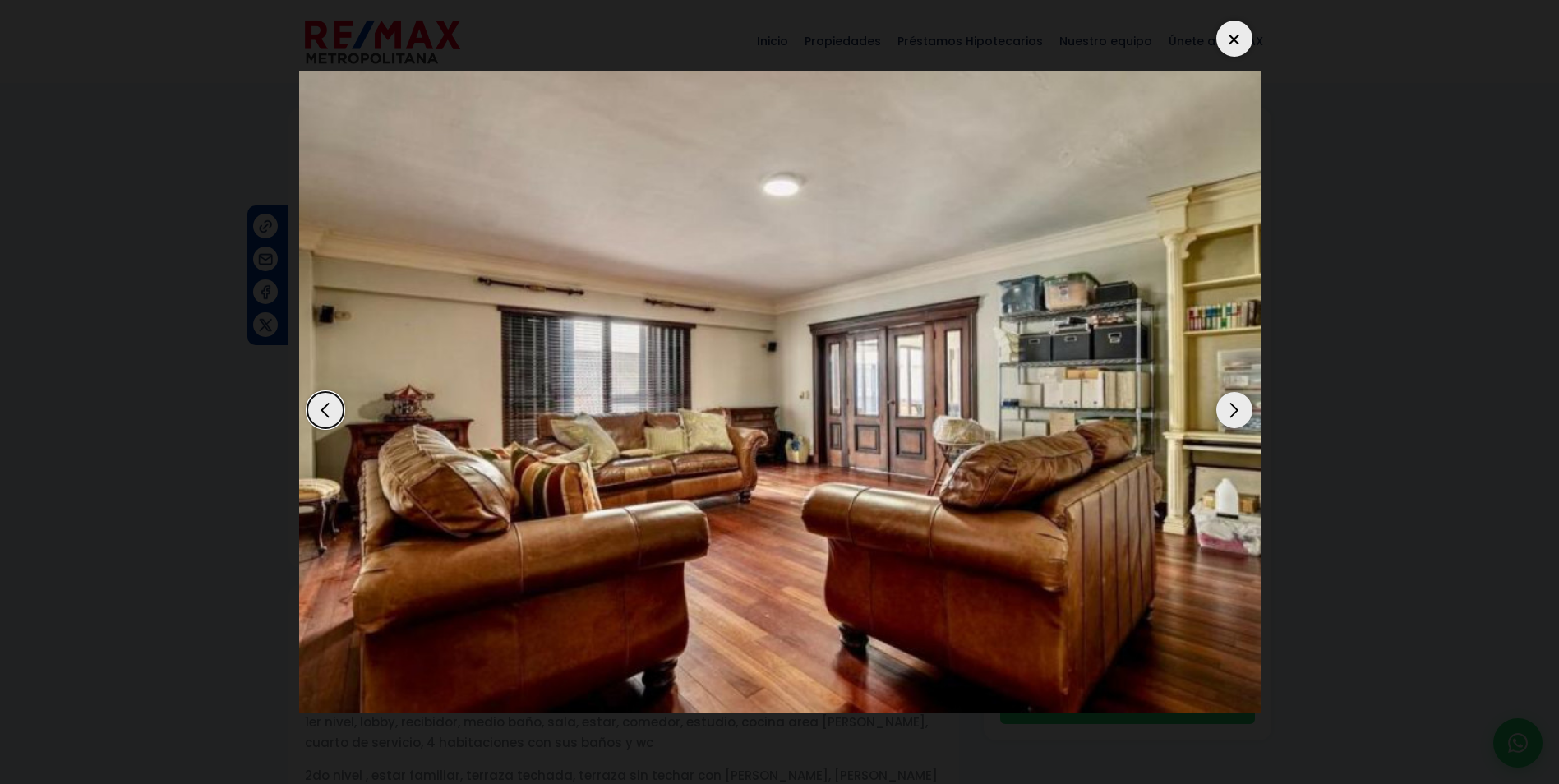
click at [1238, 26] on div at bounding box center [1235, 39] width 36 height 36
